Goal: Check status: Check status

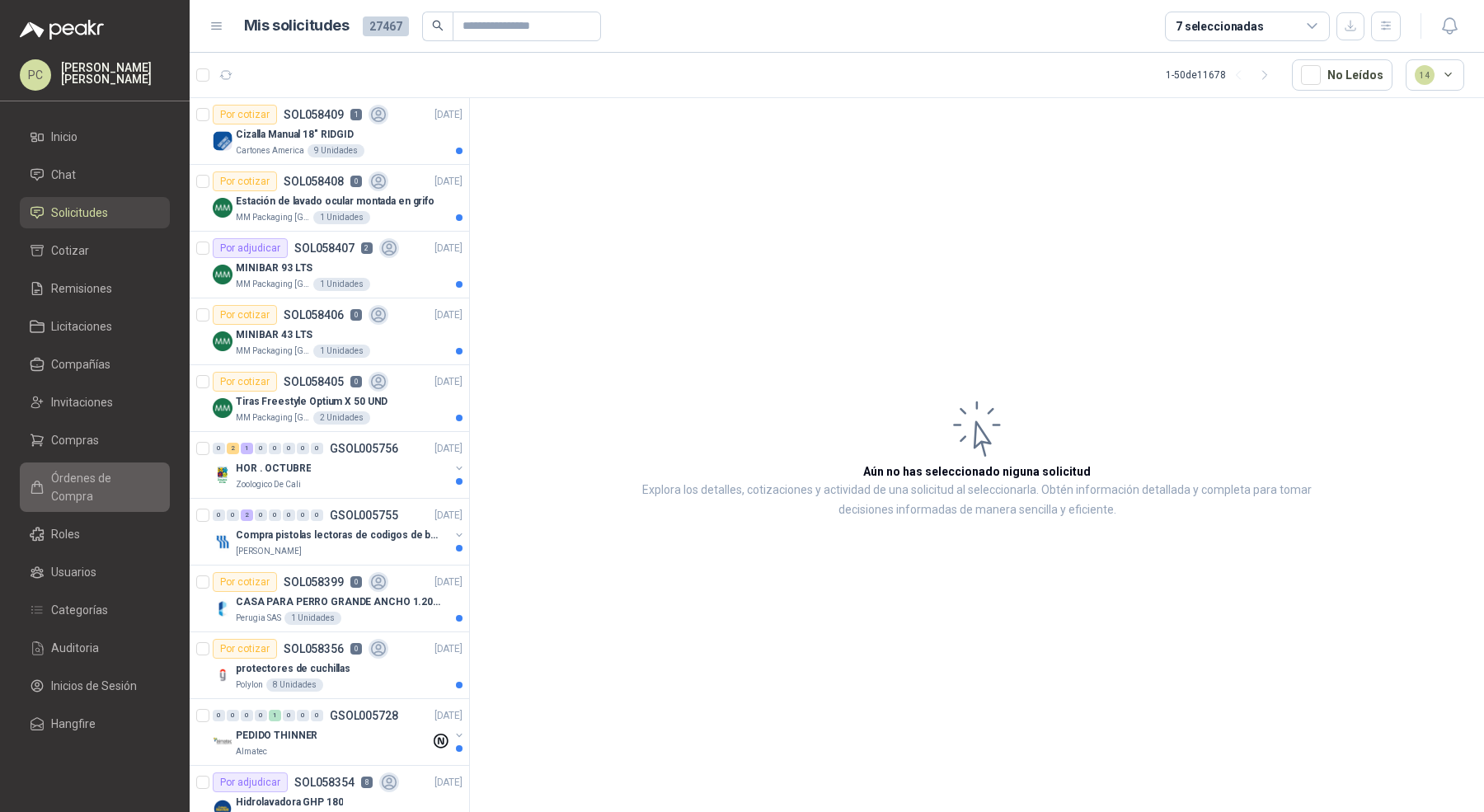
click at [135, 478] on span "Órdenes de Compra" at bounding box center [102, 487] width 103 height 36
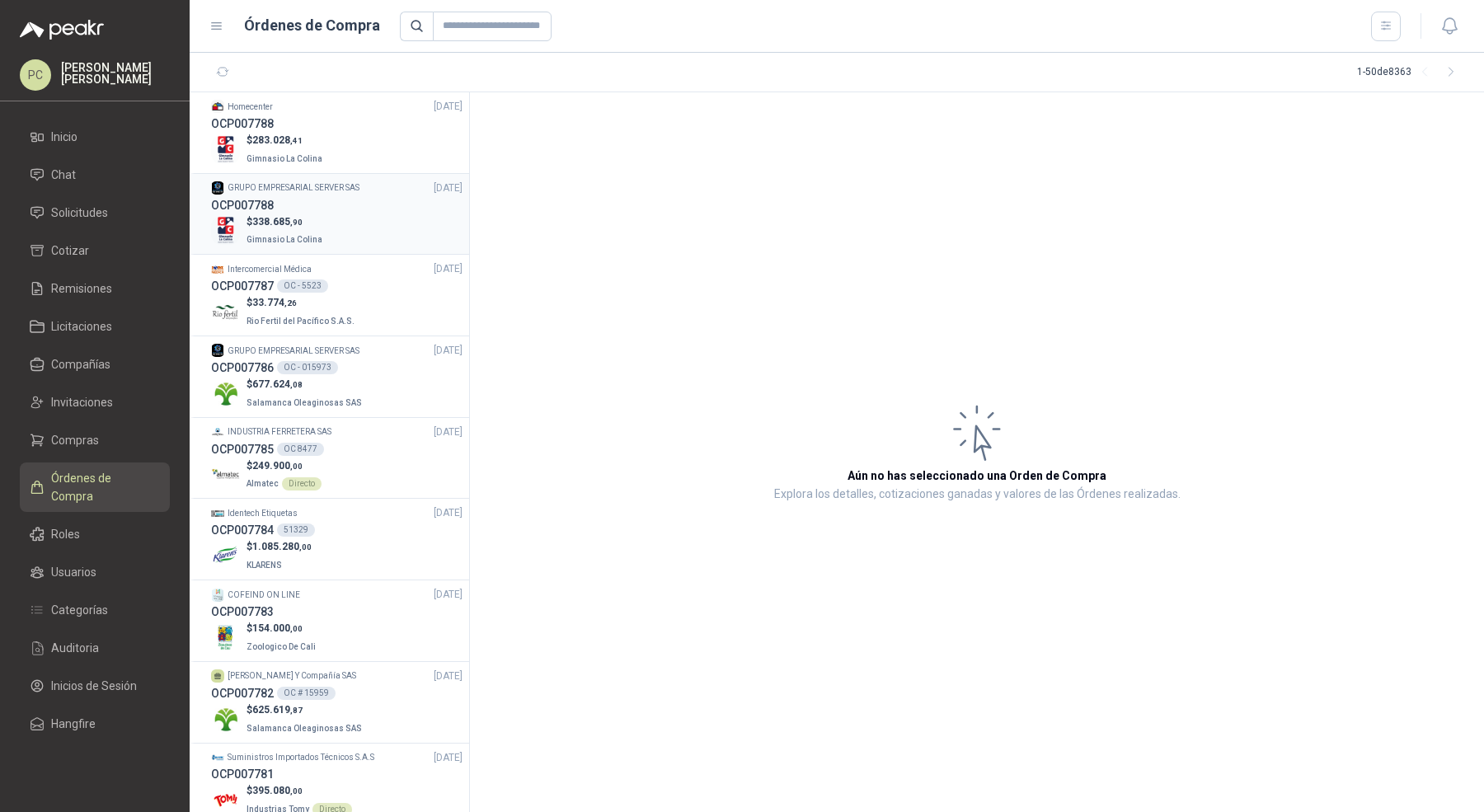
click at [351, 208] on div "OCP007788" at bounding box center [336, 205] width 251 height 18
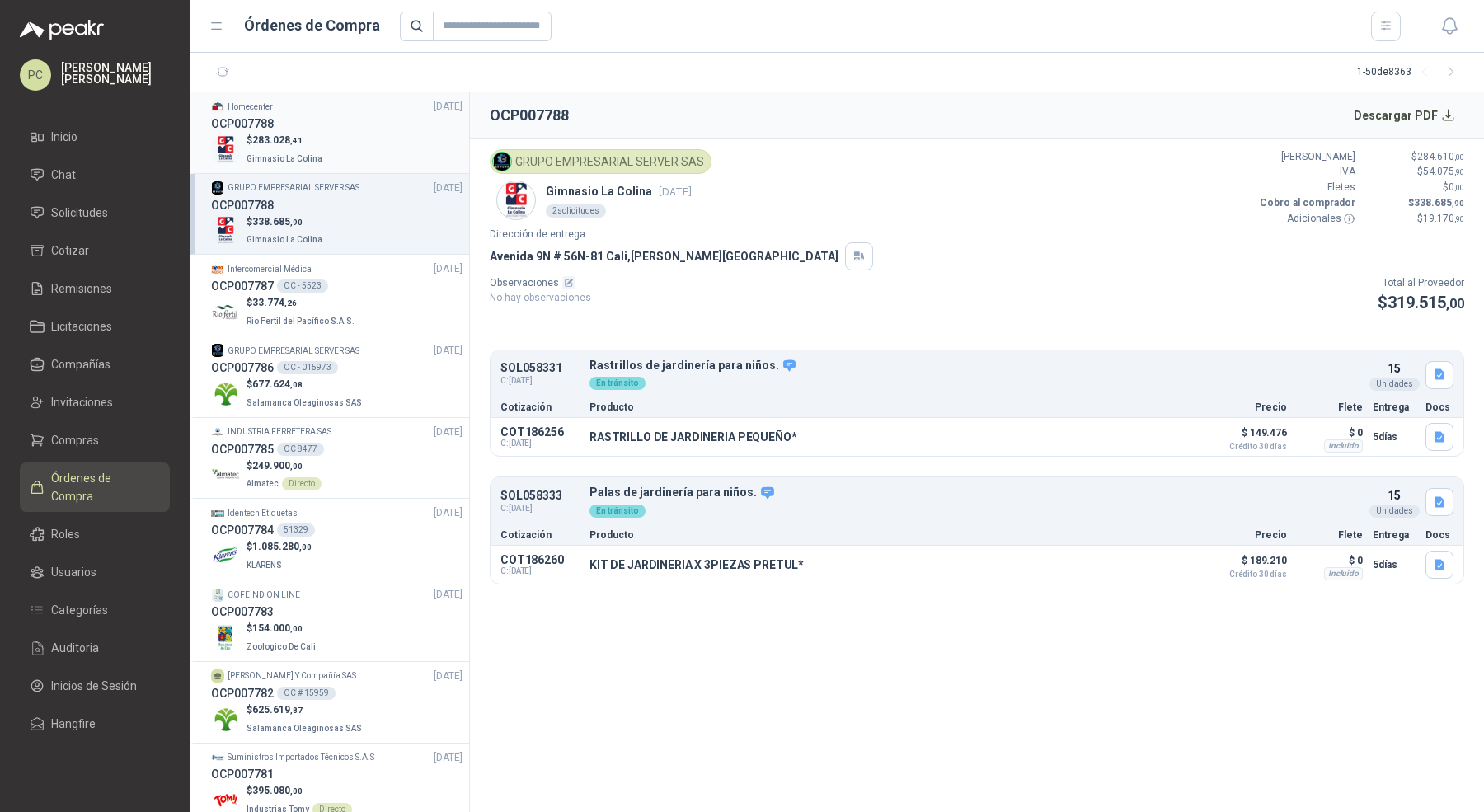
click at [352, 119] on div "OCP007788" at bounding box center [336, 123] width 251 height 18
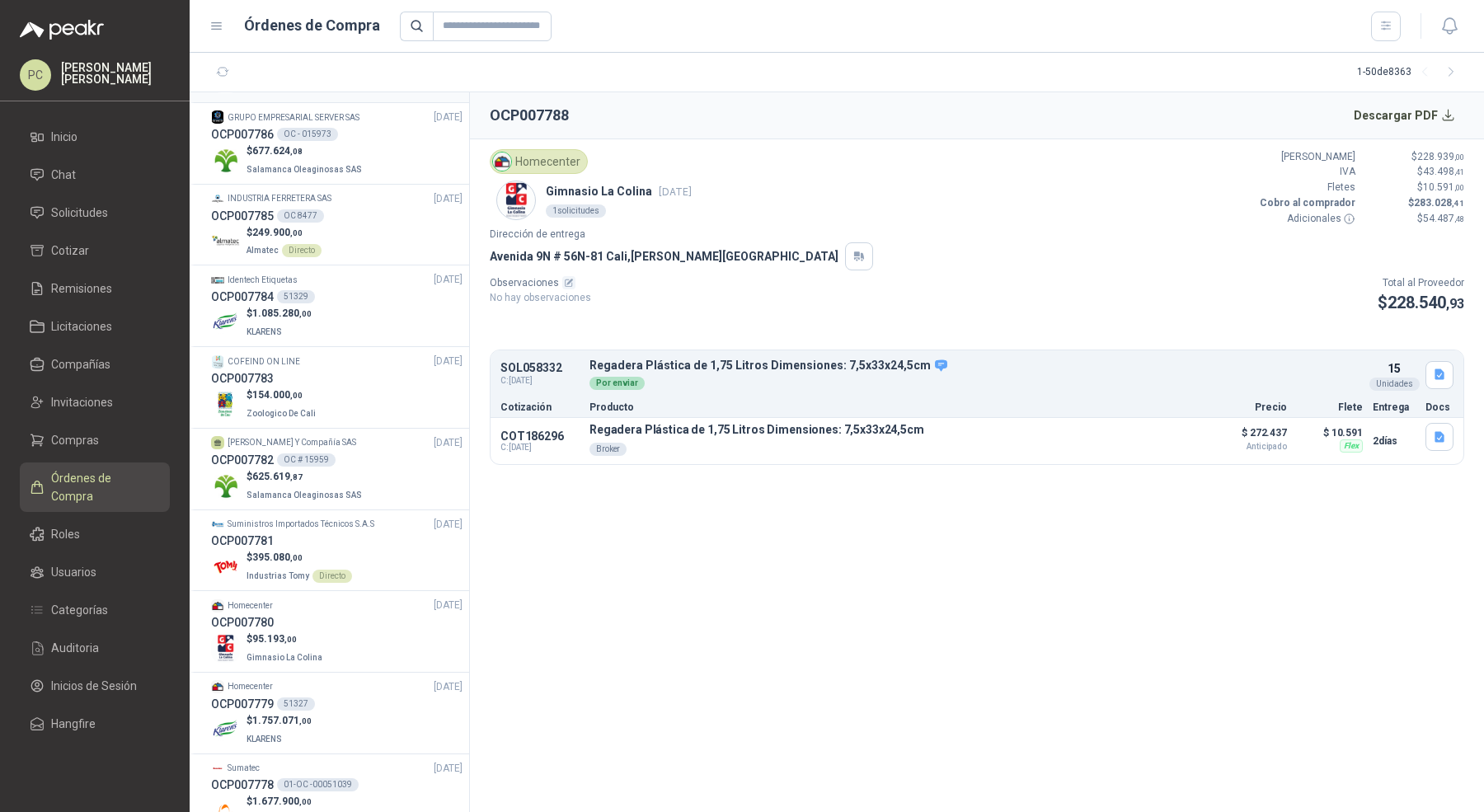
scroll to position [237, 0]
click at [101, 194] on ul "Inicio Chat Solicitudes Cotizar Remisiones Licitaciones Compañías Invitaciones …" at bounding box center [95, 434] width 189 height 625
